Goal: Transaction & Acquisition: Subscribe to service/newsletter

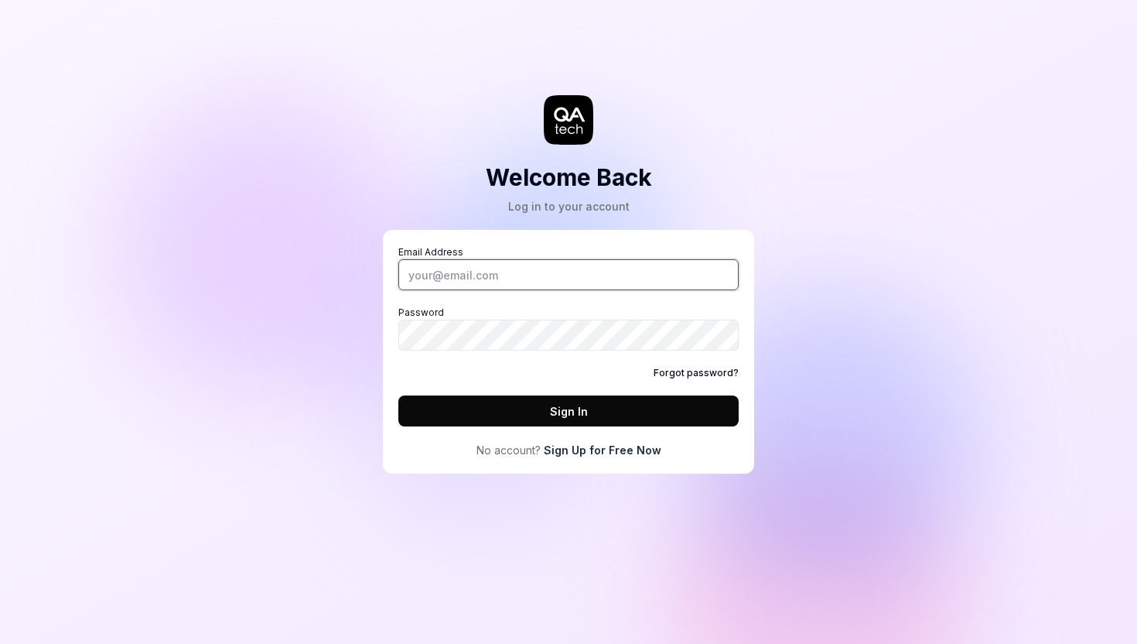
click at [450, 275] on input "Email Address" at bounding box center [568, 274] width 340 height 31
type input "[PERSON_NAME][EMAIL_ADDRESS][PERSON_NAME][DOMAIN_NAME]"
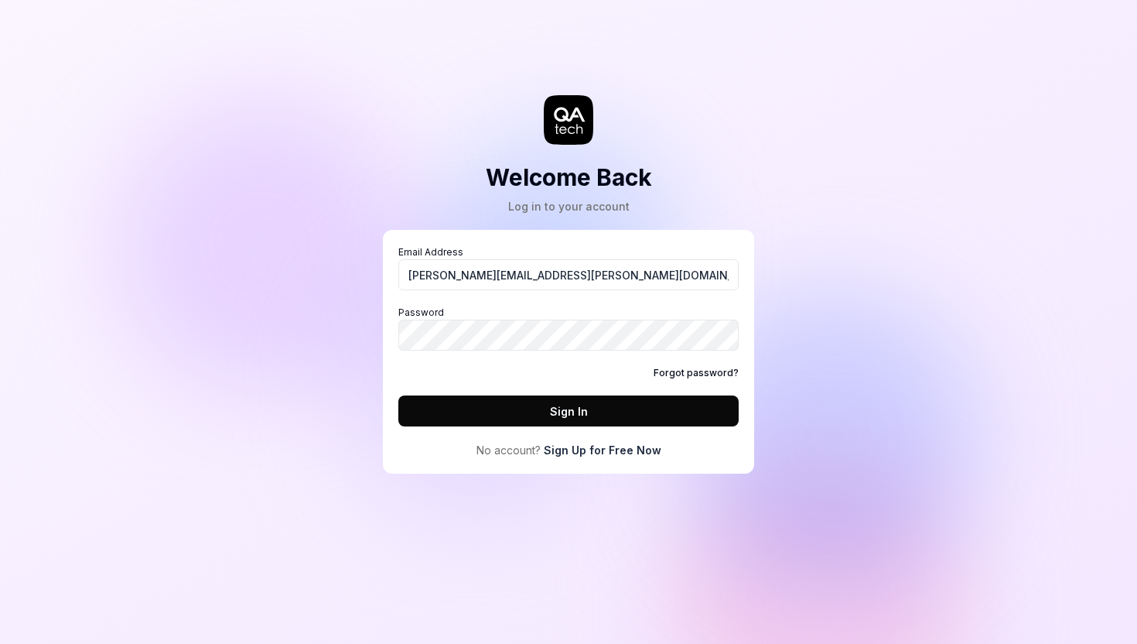
click at [570, 449] on link "Sign Up for Free Now" at bounding box center [603, 450] width 118 height 16
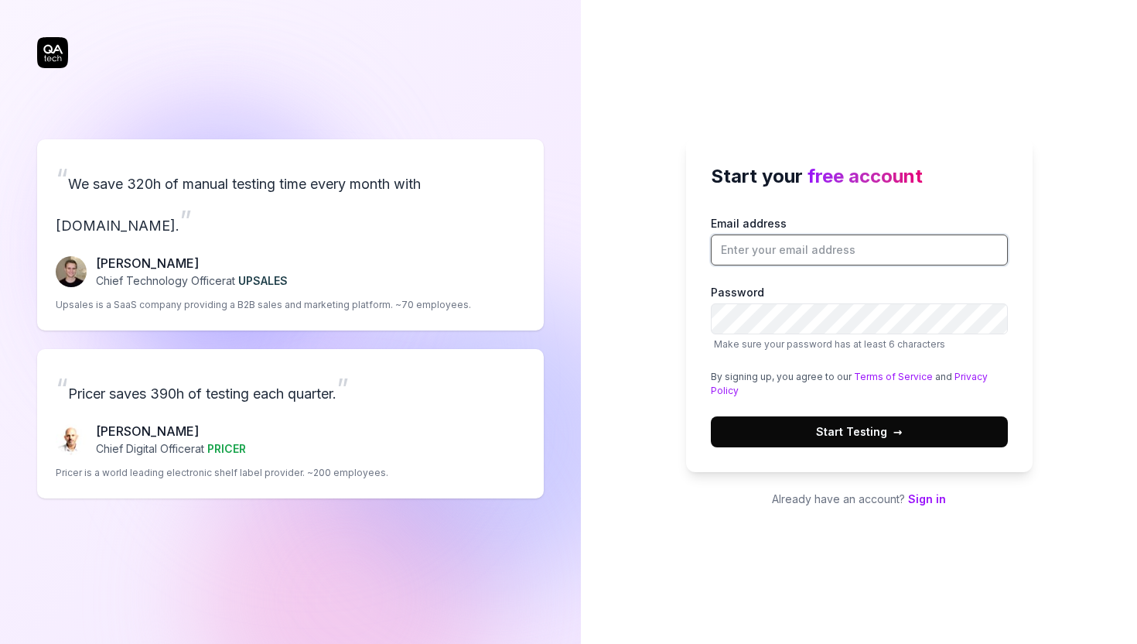
click at [788, 252] on input "Email address" at bounding box center [859, 249] width 297 height 31
type input "[PERSON_NAME][EMAIL_ADDRESS][PERSON_NAME][DOMAIN_NAME]"
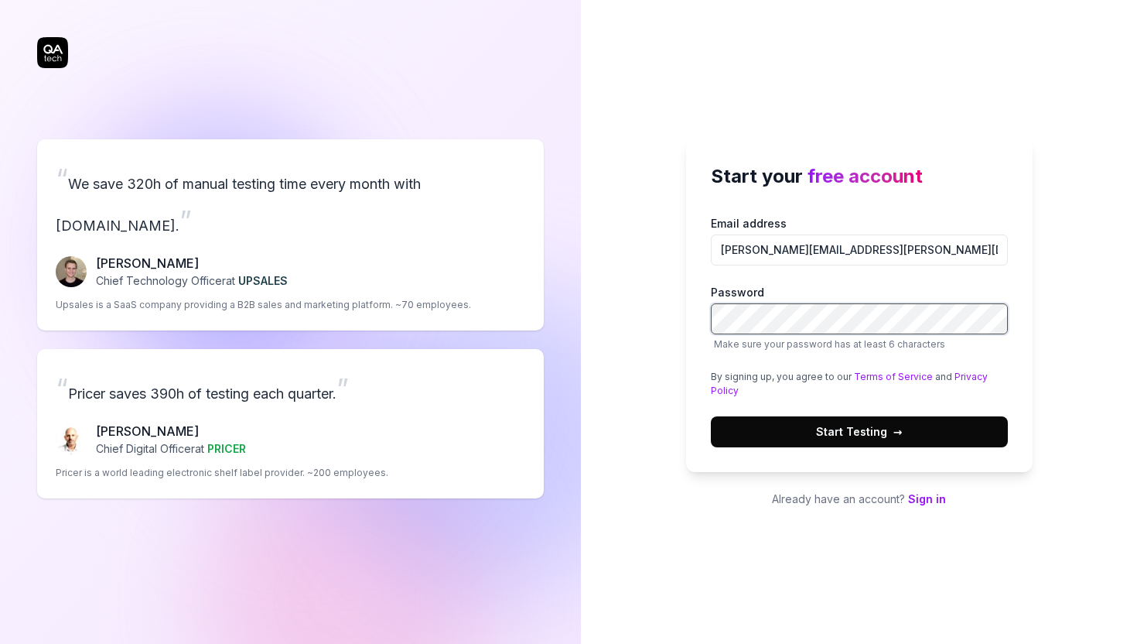
click at [711, 416] on button "Start Testing →" at bounding box center [859, 431] width 297 height 31
